Goal: Navigation & Orientation: Find specific page/section

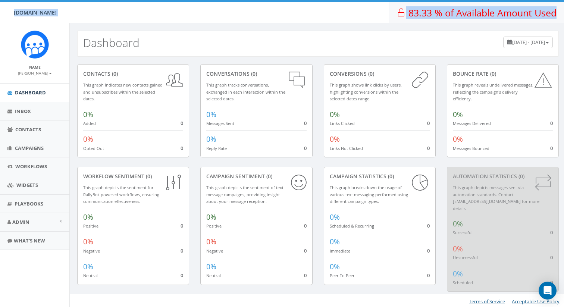
drag, startPoint x: 389, startPoint y: 12, endPoint x: 484, endPoint y: 20, distance: 95.1
click at [484, 20] on div "[DOMAIN_NAME] [DOMAIN_NAME] Profile Sign Out 83.33 % of Available Amount Used Y…" at bounding box center [282, 11] width 564 height 23
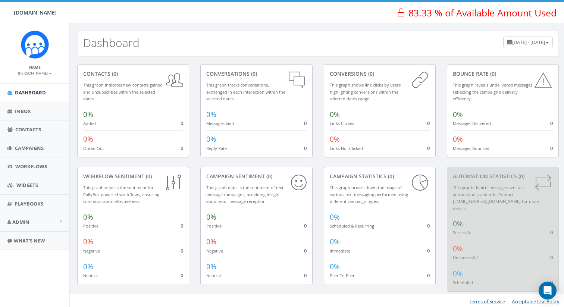
click at [448, 28] on div "Dashboard [DATE] - [DATE]" at bounding box center [318, 40] width 496 height 34
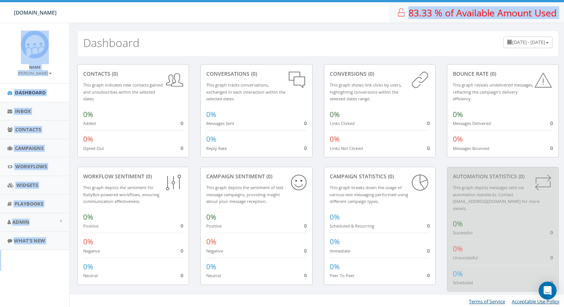
drag, startPoint x: 394, startPoint y: 26, endPoint x: 409, endPoint y: 7, distance: 25.2
click at [409, 7] on body "[DOMAIN_NAME] [DOMAIN_NAME] Profile Sign Out 83.33 % of Available Amount Used Y…" at bounding box center [282, 153] width 564 height 307
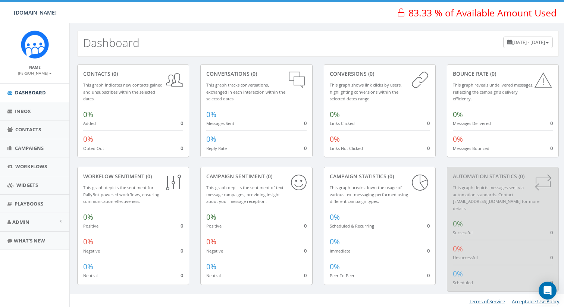
click at [375, 10] on div "[DOMAIN_NAME] [DOMAIN_NAME] Profile Sign Out 83.33 % of Available Amount Used Y…" at bounding box center [282, 11] width 564 height 23
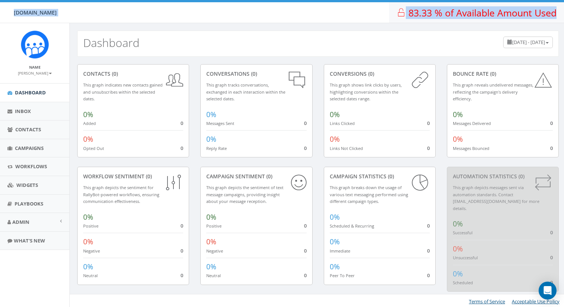
drag, startPoint x: 372, startPoint y: 8, endPoint x: 558, endPoint y: 19, distance: 186.0
click at [558, 19] on div "AdoptAClassroom.org AdoptAClassroom.org Profile Sign Out 83.33 % of Available A…" at bounding box center [282, 11] width 564 height 23
copy div "AdoptAClassroom.org AdoptAClassroom.org Profile Sign Out 83.33 % of Available A…"
click at [42, 110] on link "Inbox" at bounding box center [34, 111] width 69 height 18
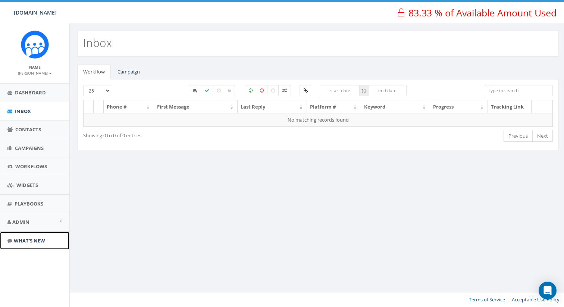
click at [38, 244] on link "What's New" at bounding box center [34, 240] width 69 height 18
